Goal: Task Accomplishment & Management: Complete application form

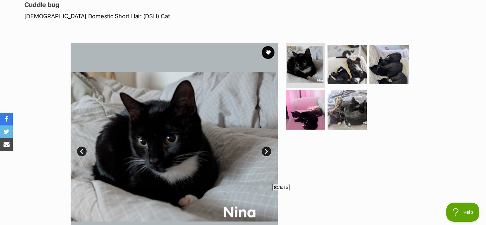
scroll to position [83, 0]
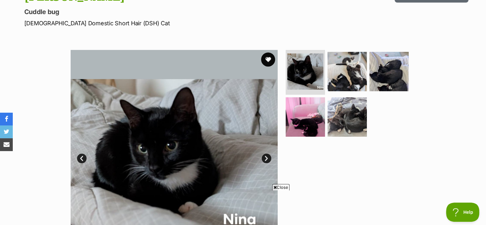
click at [263, 60] on button "favourite" at bounding box center [268, 59] width 14 height 14
click at [319, 122] on img at bounding box center [305, 116] width 41 height 41
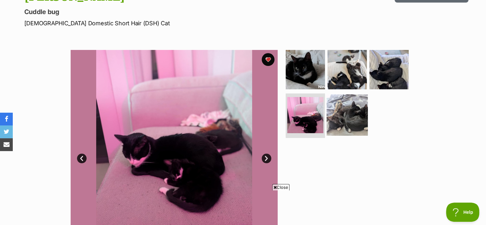
click at [337, 119] on img at bounding box center [347, 114] width 41 height 41
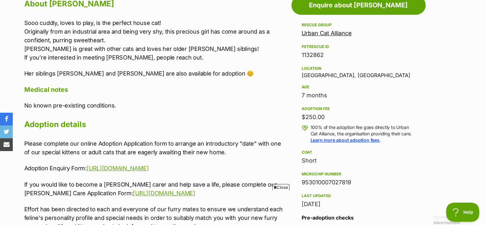
scroll to position [363, 0]
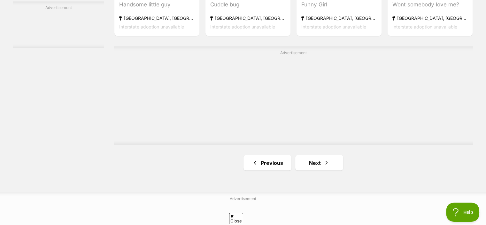
scroll to position [1073, 0]
click at [310, 164] on link "Next" at bounding box center [319, 161] width 48 height 15
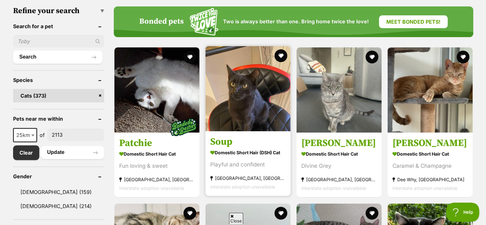
click at [269, 167] on div "Playful and confident" at bounding box center [247, 164] width 75 height 9
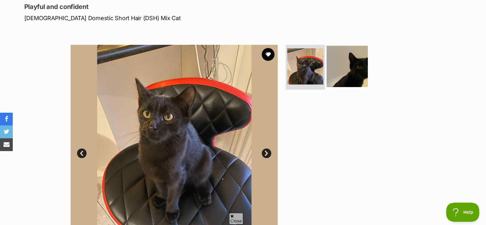
click at [350, 68] on img at bounding box center [347, 66] width 41 height 41
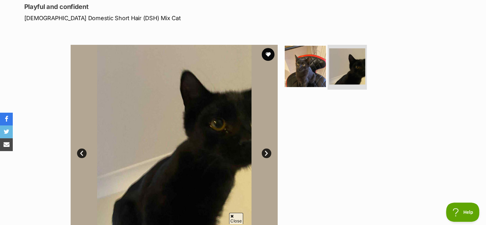
click at [305, 80] on img at bounding box center [305, 66] width 41 height 41
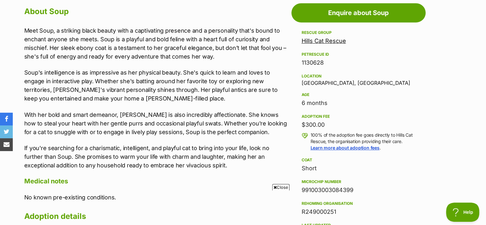
scroll to position [355, 0]
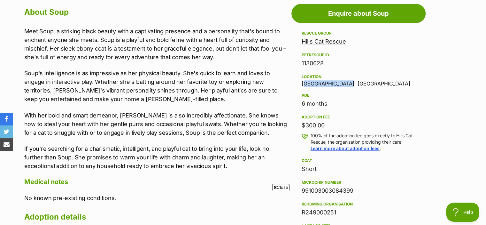
drag, startPoint x: 299, startPoint y: 83, endPoint x: 345, endPoint y: 81, distance: 46.0
click at [345, 81] on aside "Rescue group Hills Cat Rescue PetRescue ID 1130628 Location Stanhope Gardens, N…" at bounding box center [358, 165] width 134 height 273
copy div "Stanhope Gardens"
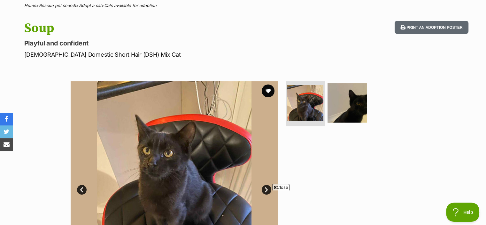
scroll to position [46, 0]
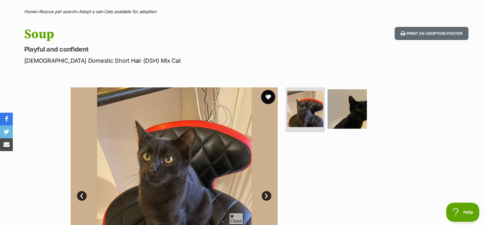
click at [263, 96] on button "favourite" at bounding box center [268, 97] width 14 height 14
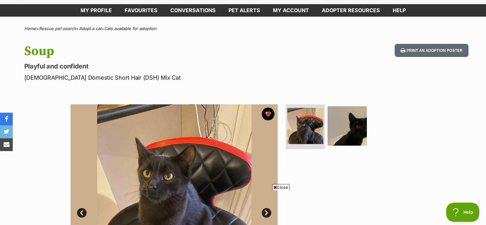
scroll to position [28, 0]
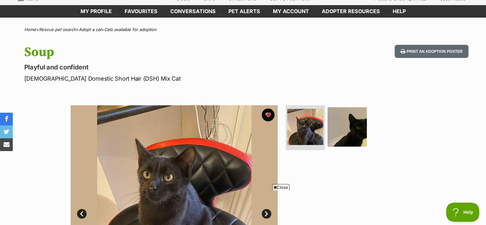
click at [39, 106] on div "Available 1 of 2 images 1 of 2 images Next Prev 1 2" at bounding box center [243, 204] width 486 height 217
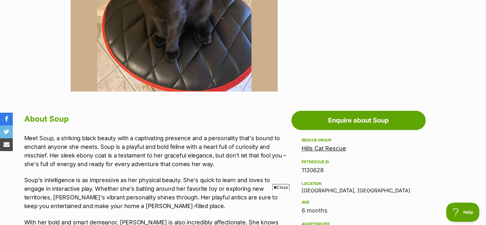
scroll to position [340, 0]
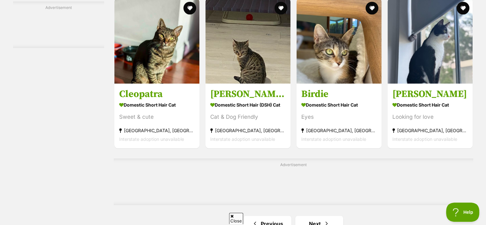
scroll to position [1042, 0]
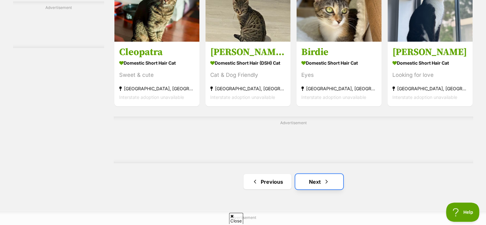
click at [320, 178] on link "Next" at bounding box center [319, 181] width 48 height 15
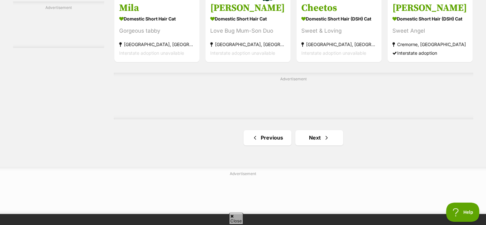
scroll to position [1028, 0]
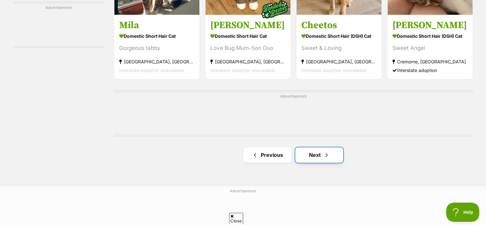
click at [325, 156] on span "Next page" at bounding box center [326, 155] width 6 height 8
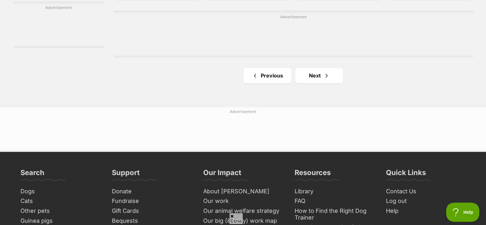
scroll to position [1107, 0]
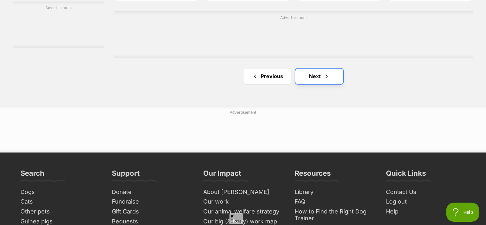
click at [330, 74] on link "Next" at bounding box center [319, 75] width 48 height 15
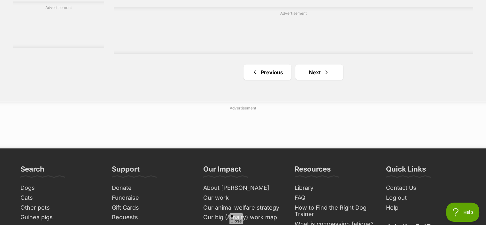
scroll to position [1152, 0]
click at [316, 71] on link "Next" at bounding box center [319, 71] width 48 height 15
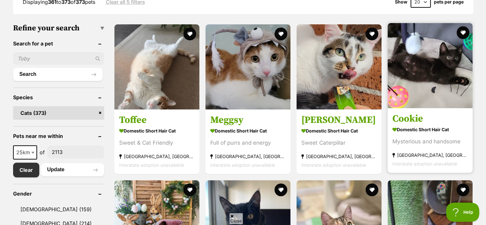
click at [437, 107] on img at bounding box center [430, 65] width 85 height 85
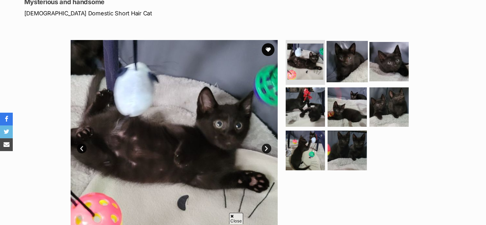
click at [362, 57] on img at bounding box center [347, 61] width 41 height 41
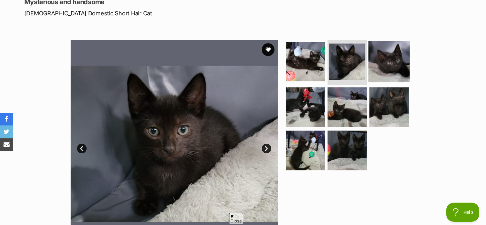
click at [382, 60] on img at bounding box center [388, 61] width 41 height 41
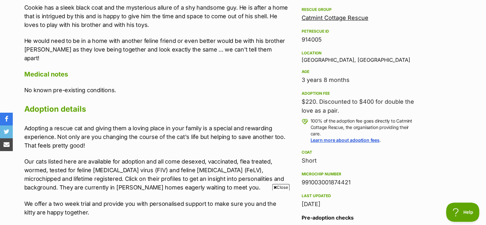
scroll to position [350, 0]
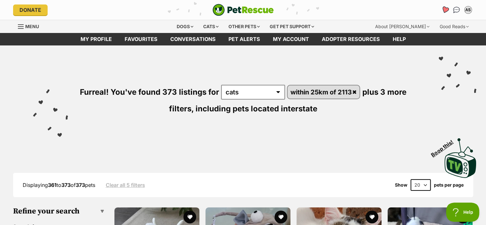
click at [445, 9] on icon "Favourites" at bounding box center [445, 9] width 8 height 7
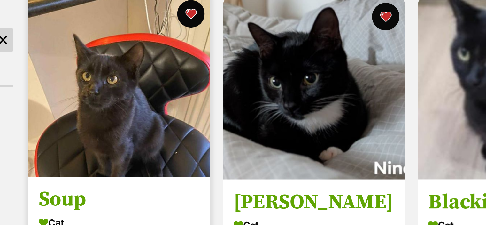
scroll to position [96, 0]
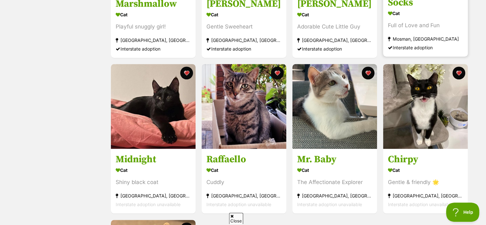
scroll to position [533, 0]
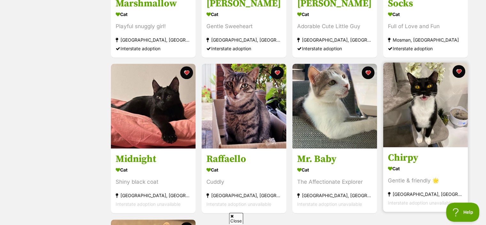
click at [437, 103] on img at bounding box center [425, 104] width 85 height 85
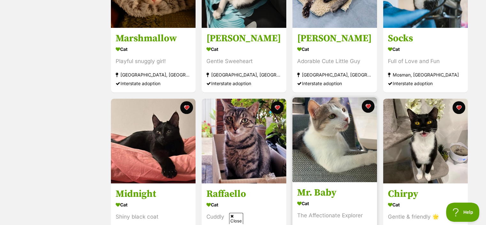
scroll to position [499, 0]
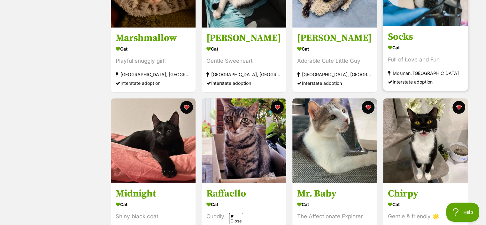
click at [419, 46] on div "Cat" at bounding box center [425, 47] width 75 height 9
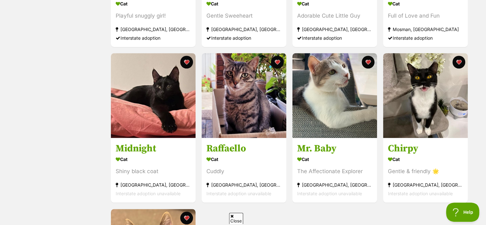
scroll to position [547, 0]
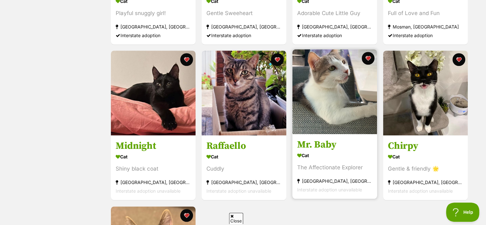
click at [349, 138] on div "Mr. Baby Cat The Affectionate Explorer Enfield, NSW Interstate adoption unavail…" at bounding box center [335, 124] width 86 height 151
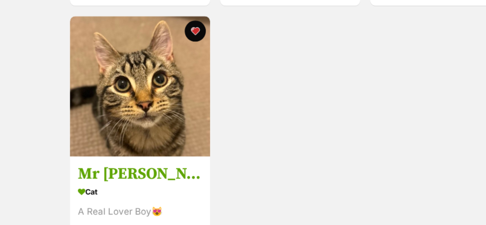
scroll to position [694, 0]
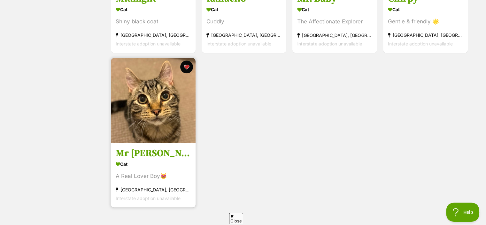
click at [150, 152] on h3 "Mr Bing Bing" at bounding box center [153, 153] width 75 height 12
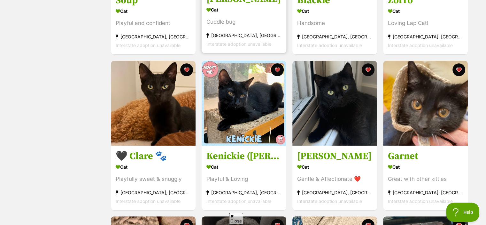
scroll to position [0, 0]
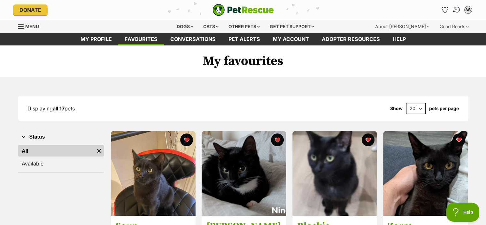
click at [454, 10] on img "Conversations" at bounding box center [456, 10] width 9 height 8
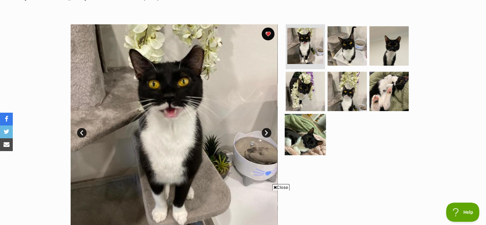
scroll to position [107, 0]
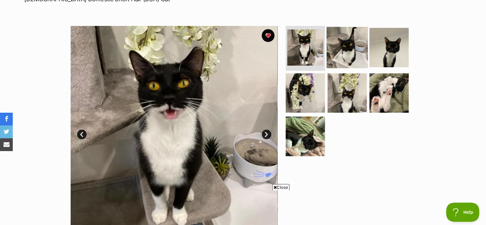
click at [350, 32] on img at bounding box center [347, 47] width 41 height 41
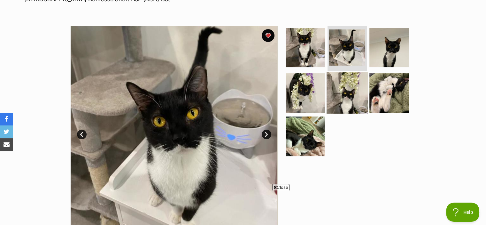
click at [352, 77] on img at bounding box center [347, 92] width 41 height 41
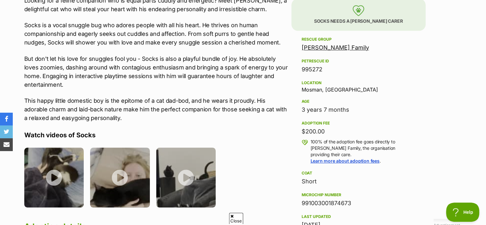
scroll to position [387, 0]
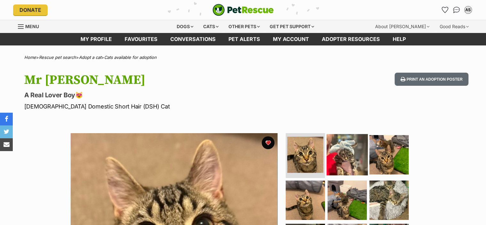
click at [350, 151] on img at bounding box center [347, 154] width 41 height 41
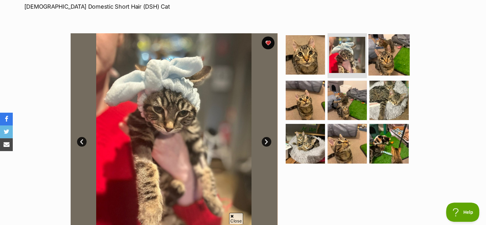
click at [389, 53] on img at bounding box center [388, 54] width 41 height 41
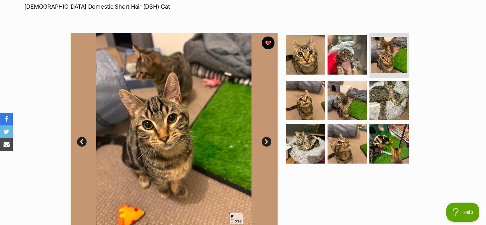
click at [325, 142] on ul at bounding box center [349, 100] width 131 height 134
click at [308, 144] on img at bounding box center [305, 143] width 41 height 41
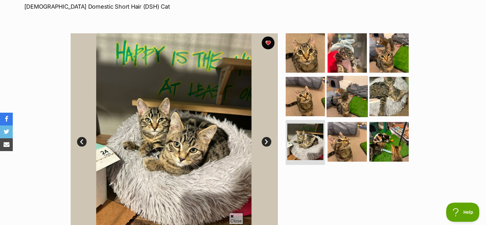
click at [352, 102] on img at bounding box center [347, 95] width 41 height 41
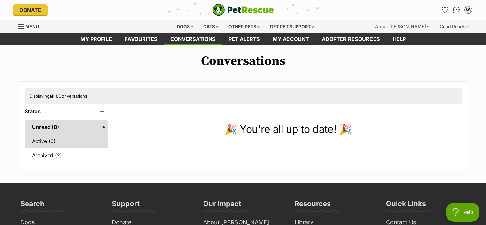
click at [52, 140] on link "Active (6)" at bounding box center [66, 140] width 83 height 13
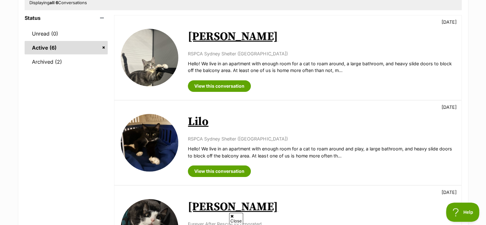
click at [210, 38] on link "Aragon" at bounding box center [233, 36] width 90 height 14
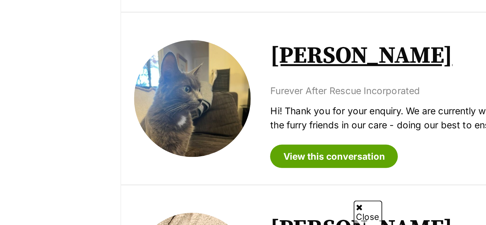
scroll to position [329, 0]
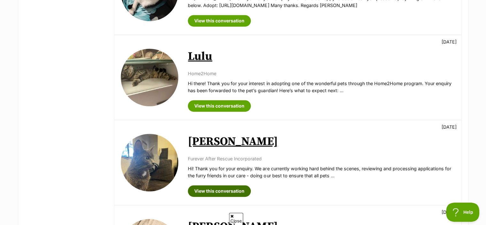
click at [217, 189] on link "View this conversation" at bounding box center [219, 191] width 63 height 12
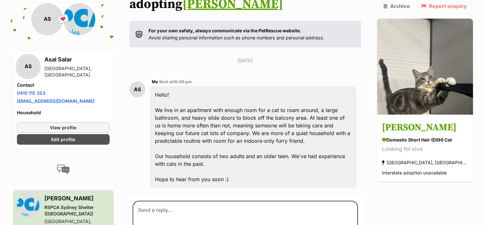
scroll to position [111, 0]
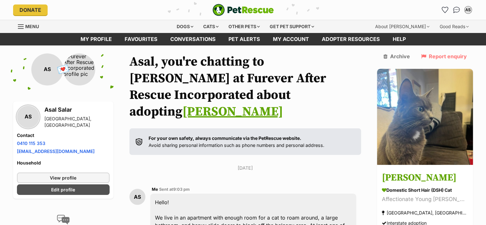
click at [398, 56] on link "Archive" at bounding box center [397, 56] width 27 height 6
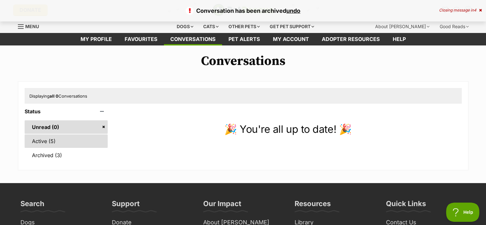
click at [69, 138] on link "Active (5)" at bounding box center [66, 140] width 83 height 13
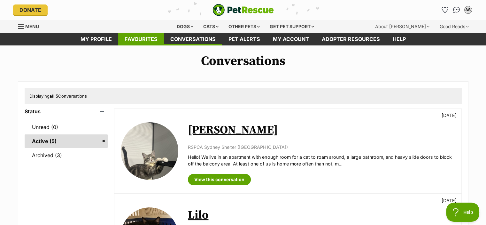
click at [129, 38] on link "Favourites" at bounding box center [141, 39] width 46 height 12
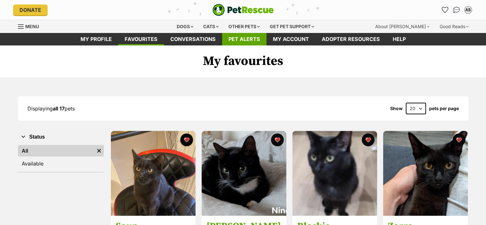
click at [253, 34] on link "Pet alerts" at bounding box center [244, 39] width 44 height 12
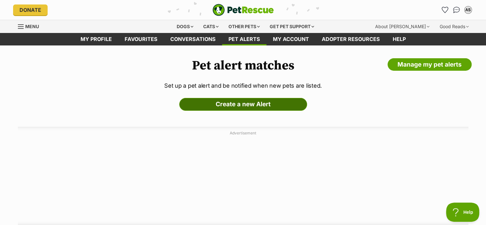
click at [248, 100] on link "Create a new Alert" at bounding box center [243, 104] width 128 height 13
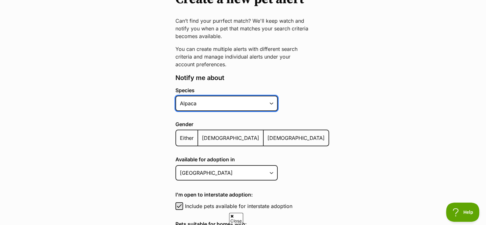
drag, startPoint x: 0, startPoint y: 0, endPoint x: 248, endPoint y: 100, distance: 267.4
click at [248, 100] on select "Alpaca Bird Cat Chicken Cow Dog Donkey Duck Ferret Fish Goat Goose Guinea Fowl …" at bounding box center [226, 103] width 102 height 15
select select "2"
click at [175, 96] on select "Alpaca Bird Cat Chicken Cow Dog Donkey Duck Ferret Fish Goat Goose Guinea Fowl …" at bounding box center [226, 103] width 102 height 15
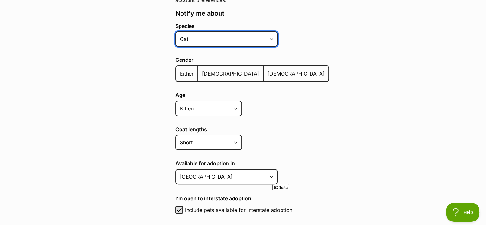
scroll to position [140, 0]
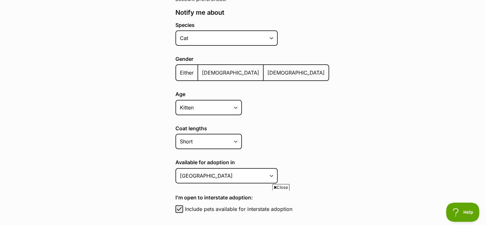
click at [182, 72] on span "Either" at bounding box center [187, 72] width 14 height 6
click at [180, 69] on input "Either" at bounding box center [180, 68] width 0 height 0
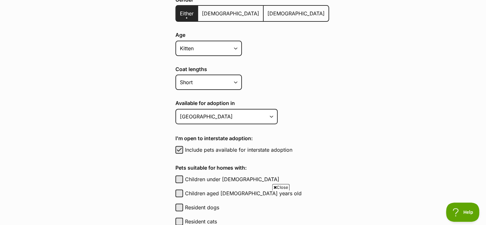
click at [233, 39] on div "Age Kitten Cat Senior All ages" at bounding box center [252, 45] width 154 height 26
click at [234, 46] on select "Kitten Cat Senior All ages" at bounding box center [208, 48] width 66 height 15
select select
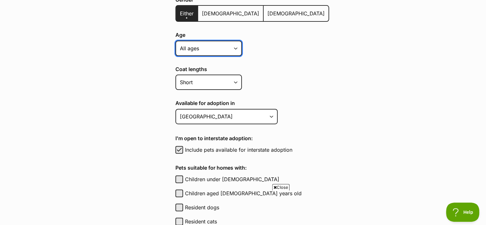
click at [175, 41] on select "Kitten Cat Senior All ages" at bounding box center [208, 48] width 66 height 15
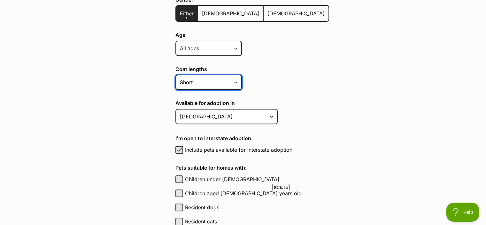
click at [234, 85] on select "Short Medium Coat Long All coat lengths" at bounding box center [208, 81] width 66 height 15
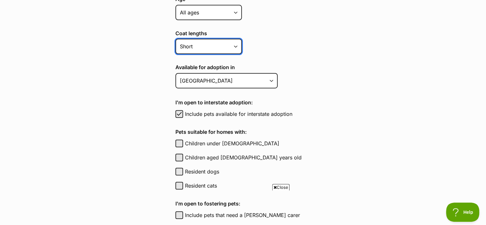
scroll to position [235, 0]
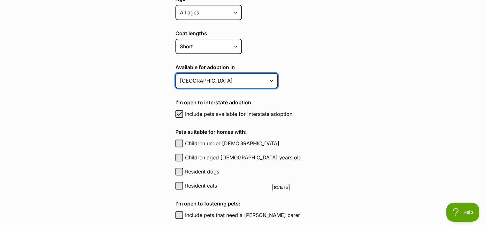
click at [270, 84] on select "Australian Capital Territory New South Wales Northern Territory Queensland Sout…" at bounding box center [226, 80] width 102 height 15
select select "1"
click at [175, 73] on select "Australian Capital Territory New South Wales Northern Territory Queensland Sout…" at bounding box center [226, 80] width 102 height 15
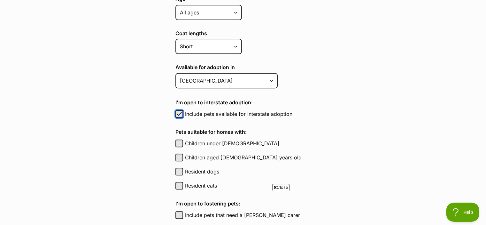
click at [179, 112] on span "button" at bounding box center [179, 114] width 6 height 8
checkbox input "false"
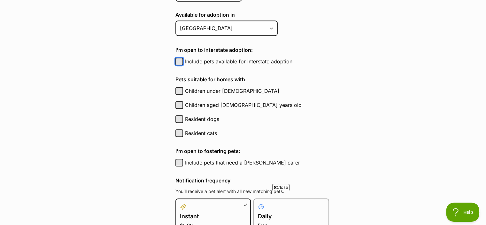
scroll to position [288, 0]
click at [134, 149] on main "Pet alerts / Create a new pet alert Create a new pet alert Can’t find your purr…" at bounding box center [243, 50] width 486 height 585
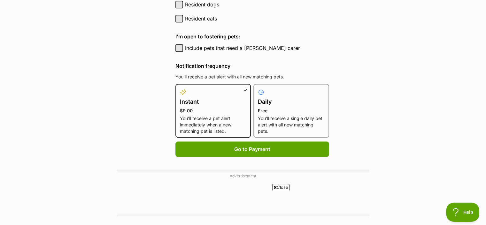
scroll to position [423, 0]
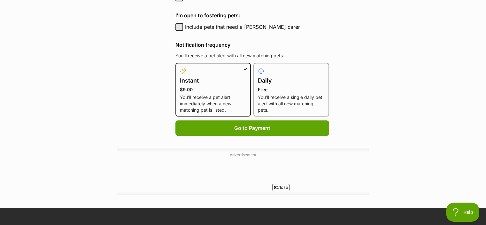
click at [272, 94] on p "You’ll receive a single daily pet alert with all new matching pets." at bounding box center [291, 103] width 67 height 19
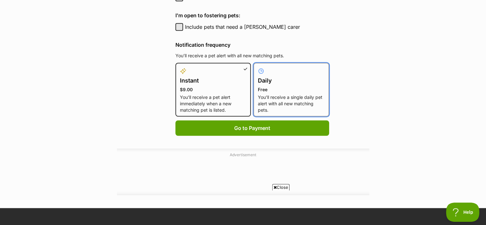
click at [258, 67] on input "Daily Free You’ll receive a single daily pet alert with all new matching pets." at bounding box center [257, 66] width 0 height 0
radio input "true"
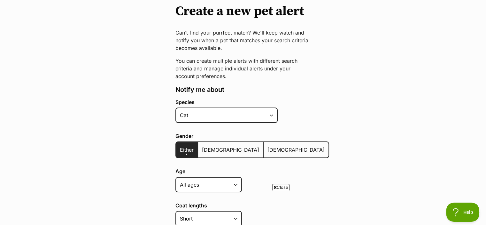
scroll to position [0, 0]
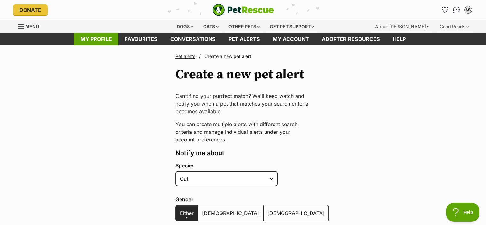
click at [102, 38] on link "My profile" at bounding box center [96, 39] width 44 height 12
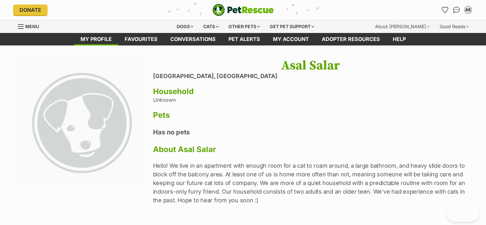
click at [431, 20] on div "About [PERSON_NAME]" at bounding box center [402, 26] width 63 height 13
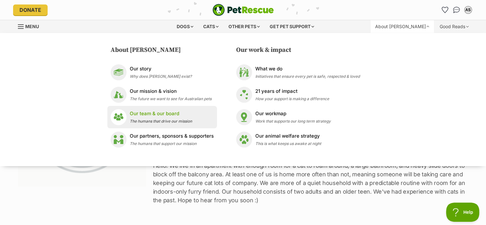
click at [173, 117] on div "Our team & our board The humans that drive our mission" at bounding box center [161, 117] width 62 height 14
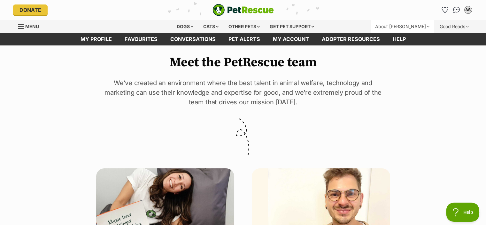
click at [407, 27] on div "About [PERSON_NAME]" at bounding box center [402, 26] width 63 height 13
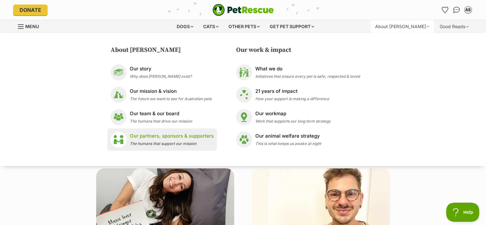
click at [188, 139] on p "Our partners, sponsors & supporters" at bounding box center [172, 135] width 84 height 7
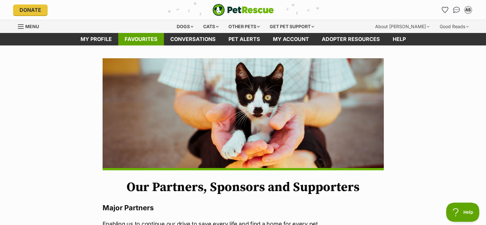
click at [129, 39] on link "Favourites" at bounding box center [141, 39] width 46 height 12
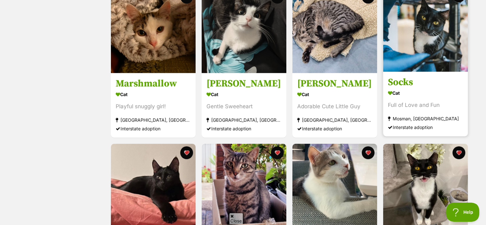
scroll to position [548, 0]
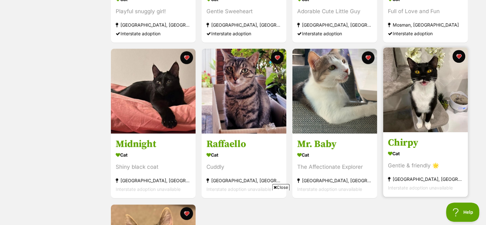
click at [415, 124] on img at bounding box center [425, 89] width 85 height 85
